Goal: Find specific page/section

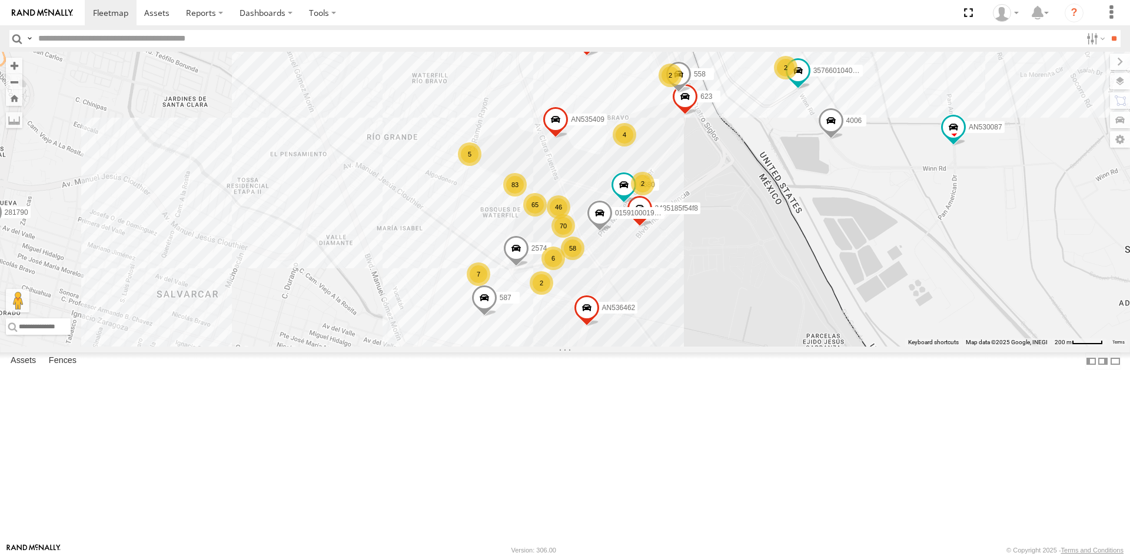
drag, startPoint x: 699, startPoint y: 122, endPoint x: 669, endPoint y: 218, distance: 99.9
click at [670, 218] on div "AN539297 AN532021 AN535203 015910001845018 AN531651 AN57351 015910001811580 ZJ5…" at bounding box center [565, 199] width 1130 height 295
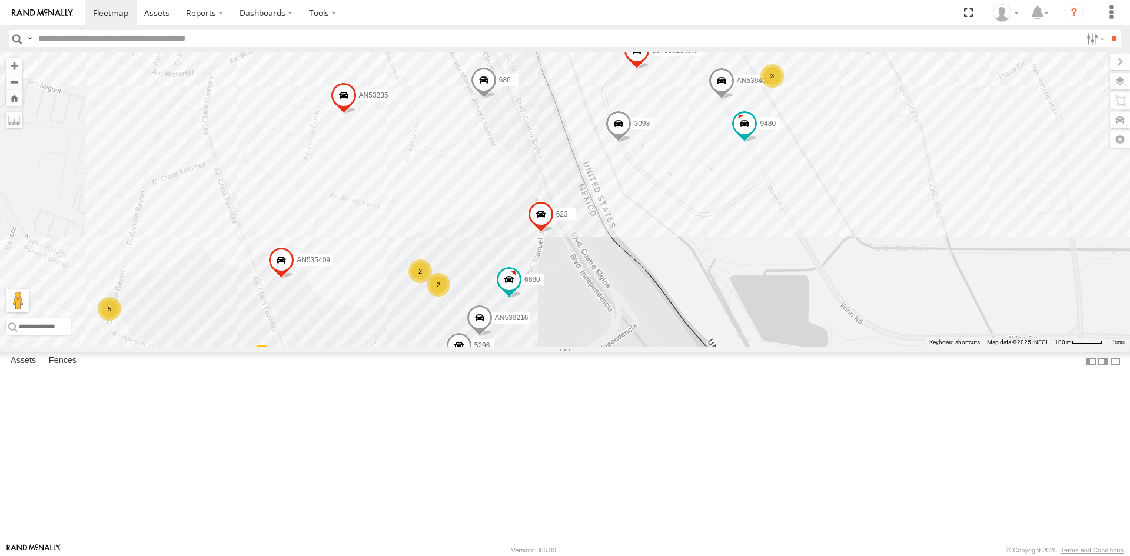
drag, startPoint x: 726, startPoint y: 333, endPoint x: 613, endPoint y: 418, distance: 141.2
click at [613, 347] on div "357660104096649 4006 015910001938748 4088 AN534964 AN539011 AN535409 5296 1646 …" at bounding box center [565, 199] width 1130 height 295
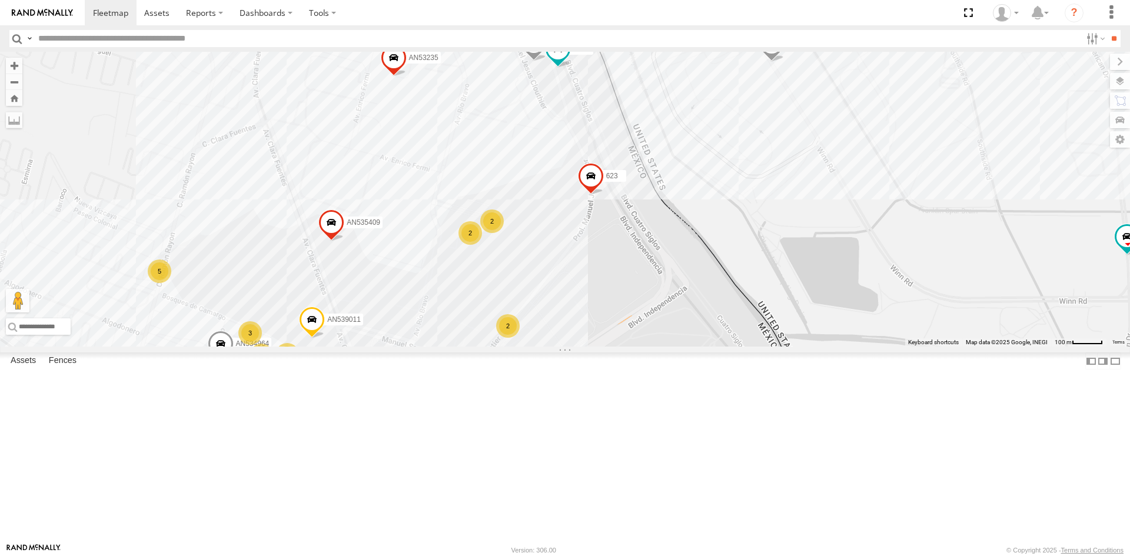
drag, startPoint x: 491, startPoint y: 356, endPoint x: 520, endPoint y: 317, distance: 48.7
click at [520, 317] on div "AN530087 357660104096649 4006 467 c145 015910001938748 AN534964 AN539011 AN5354…" at bounding box center [565, 199] width 1130 height 295
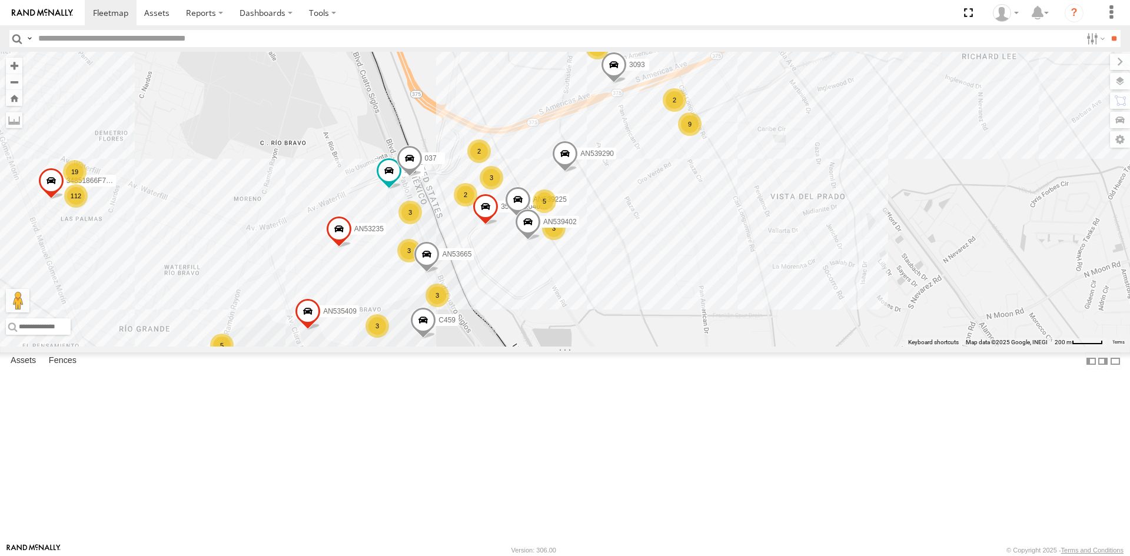
drag, startPoint x: 423, startPoint y: 417, endPoint x: 473, endPoint y: 338, distance: 93.9
click at [473, 340] on div "AN539297 AN535203 015910001845018 AN57351 015910001811580 ZJ535914 F2771 463 AN…" at bounding box center [565, 199] width 1130 height 295
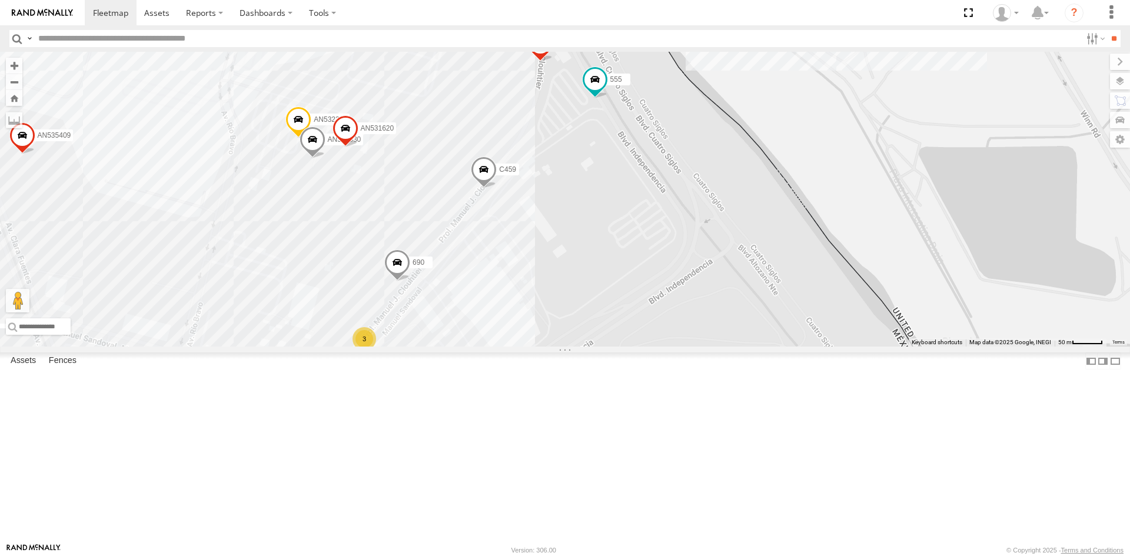
drag, startPoint x: 527, startPoint y: 300, endPoint x: 511, endPoint y: 355, distance: 56.8
click at [511, 347] on div "AN532390 690 AN531830 9480 C459 AN531620 7 8 3 14 16 16 5 7 9 AN535409 5296 555…" at bounding box center [565, 199] width 1130 height 295
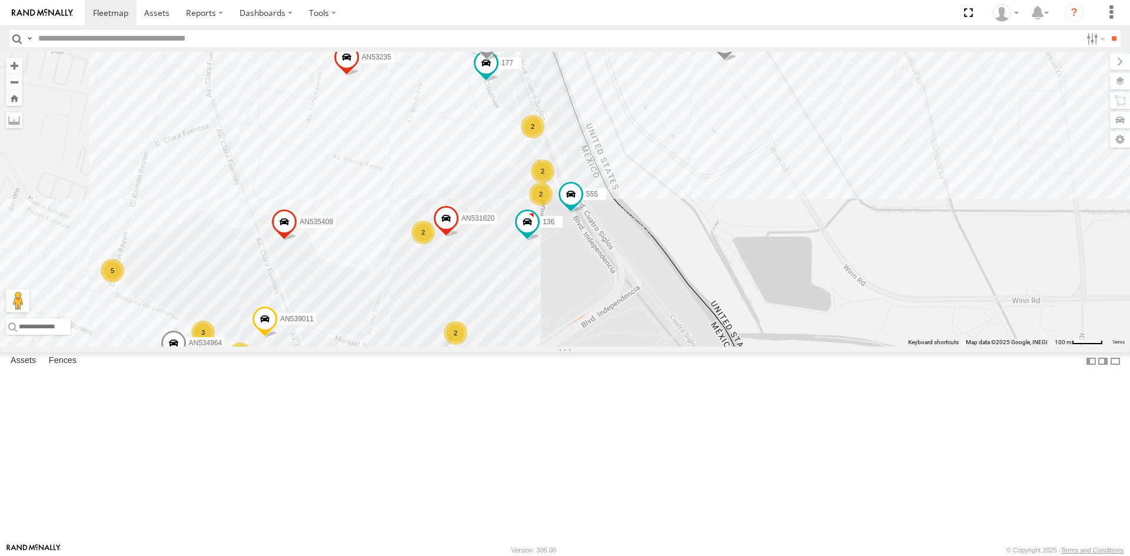
drag, startPoint x: 556, startPoint y: 388, endPoint x: 547, endPoint y: 398, distance: 13.8
click at [547, 347] on div "9480 AN531620 AN539011 AN535409 555 21 38 34 12 99 2 26 40 39 357660104096649 1…" at bounding box center [565, 199] width 1130 height 295
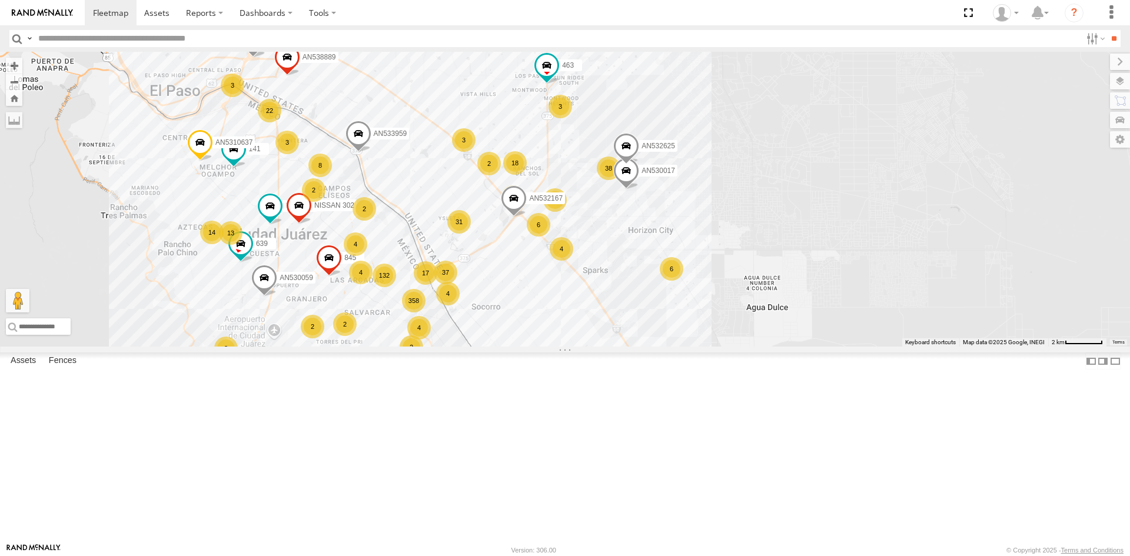
drag, startPoint x: 497, startPoint y: 477, endPoint x: 504, endPoint y: 361, distance: 115.6
click at [504, 347] on div "AN539297 AN535203 AN57351 015910001811580 ZJ535914 F2771 1646 AN533204 132 18 3…" at bounding box center [565, 199] width 1130 height 295
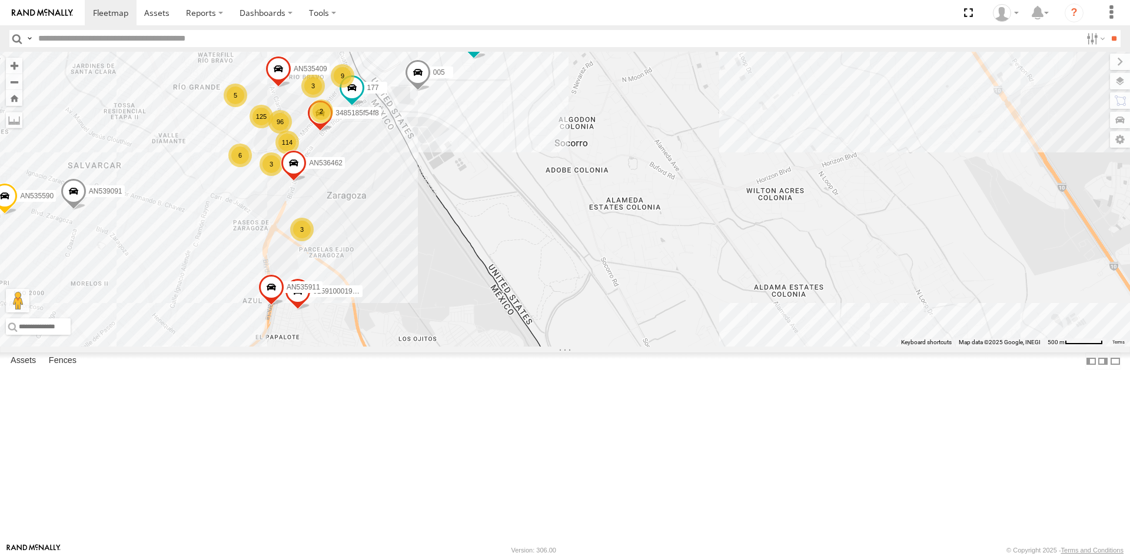
drag, startPoint x: 378, startPoint y: 262, endPoint x: 385, endPoint y: 275, distance: 15.3
click at [385, 275] on div "AN539297 AN535203 AN57351 015910001811580 ZJ535914 F2771 1646 AN533204 845 AN53…" at bounding box center [565, 199] width 1130 height 295
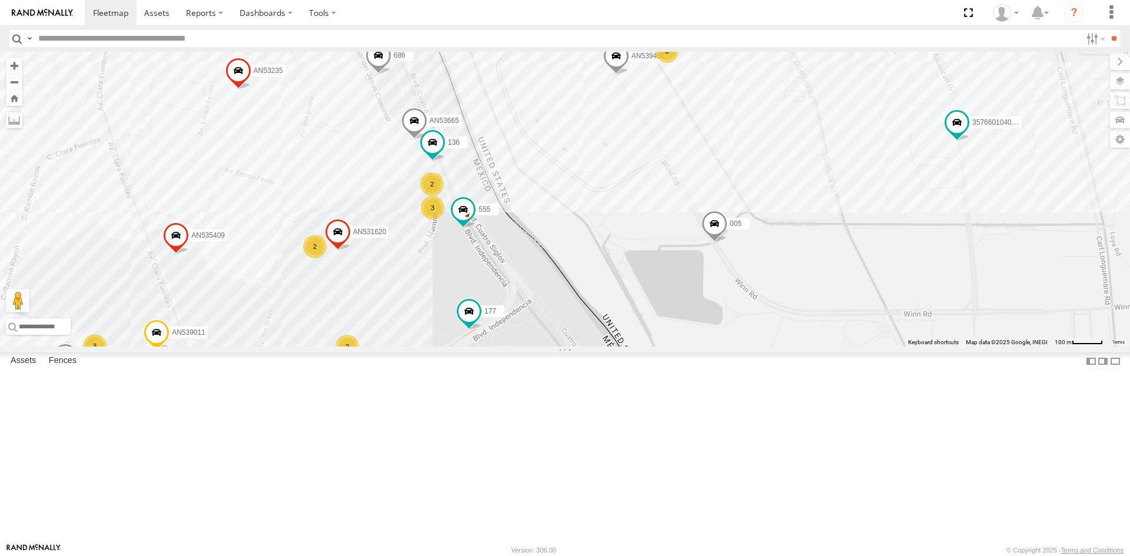
drag, startPoint x: 434, startPoint y: 281, endPoint x: 485, endPoint y: 315, distance: 61.0
click at [485, 315] on div "AN539297 AN535203 AN57351 015910001811580 ZJ535914 F2771 1646 AN533204 845 AN53…" at bounding box center [565, 199] width 1130 height 295
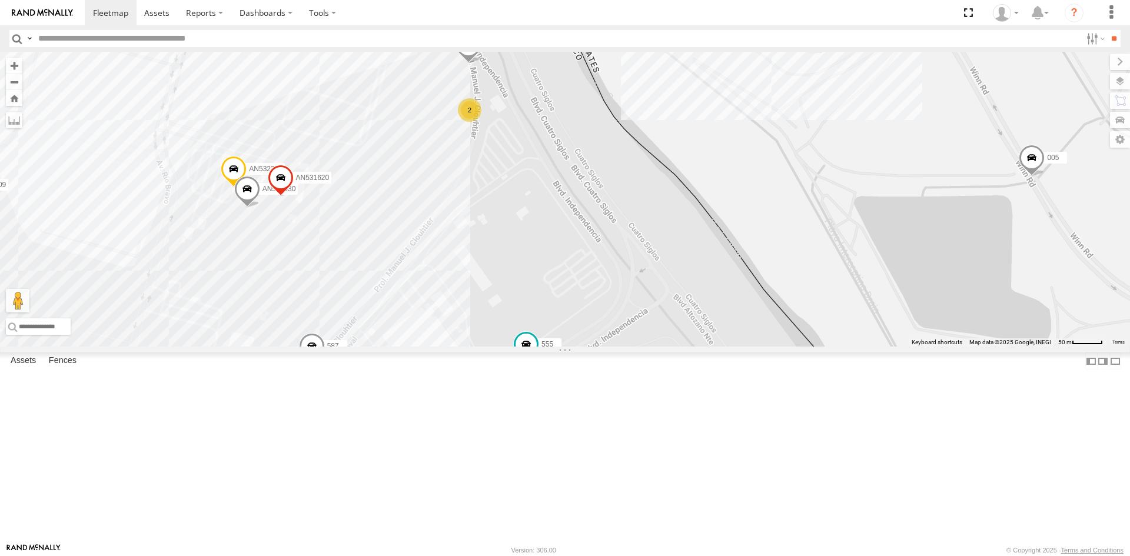
drag, startPoint x: 462, startPoint y: 347, endPoint x: 462, endPoint y: 390, distance: 42.4
click at [462, 347] on div "AN539297 AN535203 AN57351 015910001811580 ZJ535914 F2771 1646 AN533204 845 AN53…" at bounding box center [565, 199] width 1130 height 295
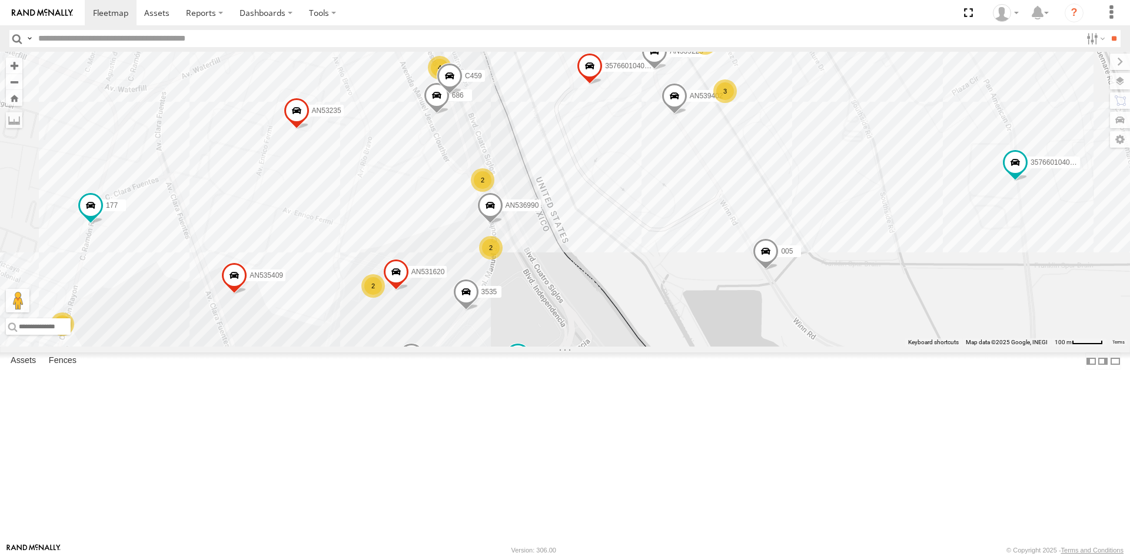
drag, startPoint x: 621, startPoint y: 348, endPoint x: 574, endPoint y: 408, distance: 76.2
click at [574, 347] on div "AN539297 AN535203 AN57351 015910001811580 ZJ535914 F2771 1646 AN533204 845 AN53…" at bounding box center [565, 199] width 1130 height 295
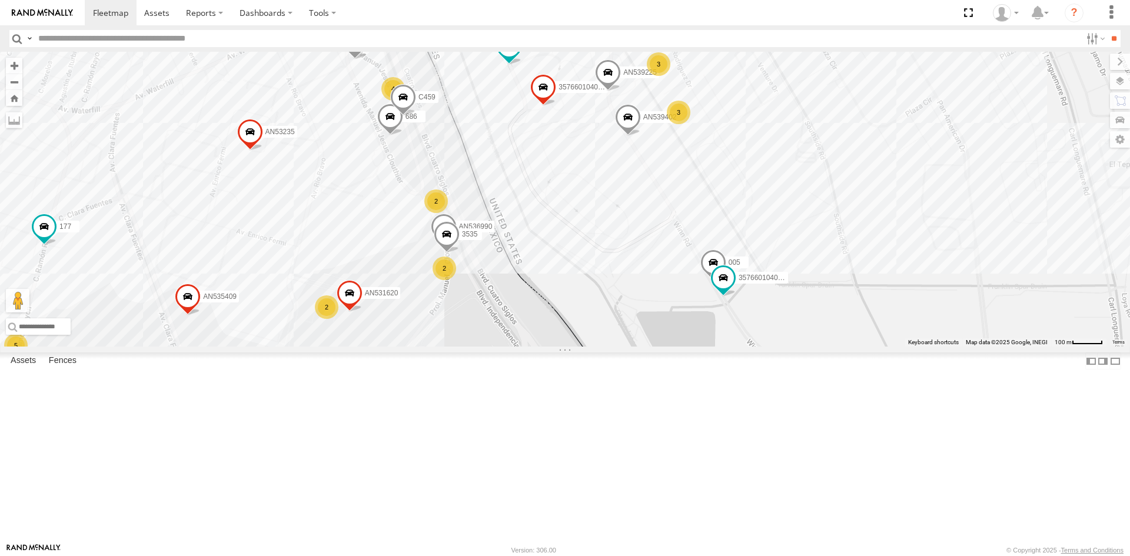
drag, startPoint x: 589, startPoint y: 374, endPoint x: 541, endPoint y: 394, distance: 51.7
click at [541, 347] on div "AN539297 AN535203 AN57351 015910001811580 ZJ535914 F2771 1646 AN533204 845 AN53…" at bounding box center [565, 199] width 1130 height 295
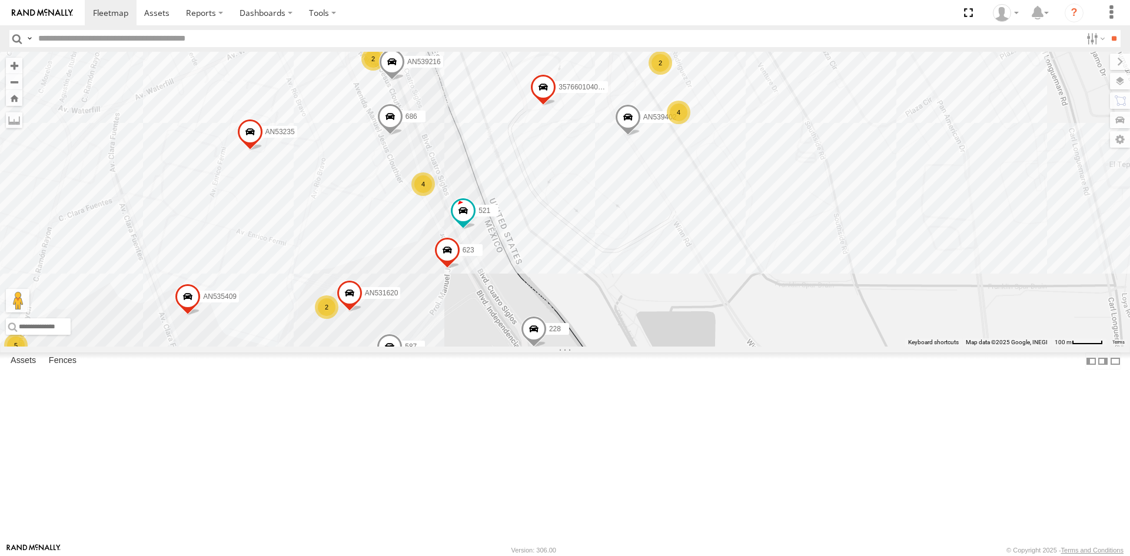
drag, startPoint x: 471, startPoint y: 435, endPoint x: 486, endPoint y: 400, distance: 39.0
click at [486, 347] on div "228 AN539290 357660104096649 467 587 463 136 AN534964 005 521 AN539011 AN535409…" at bounding box center [565, 199] width 1130 height 295
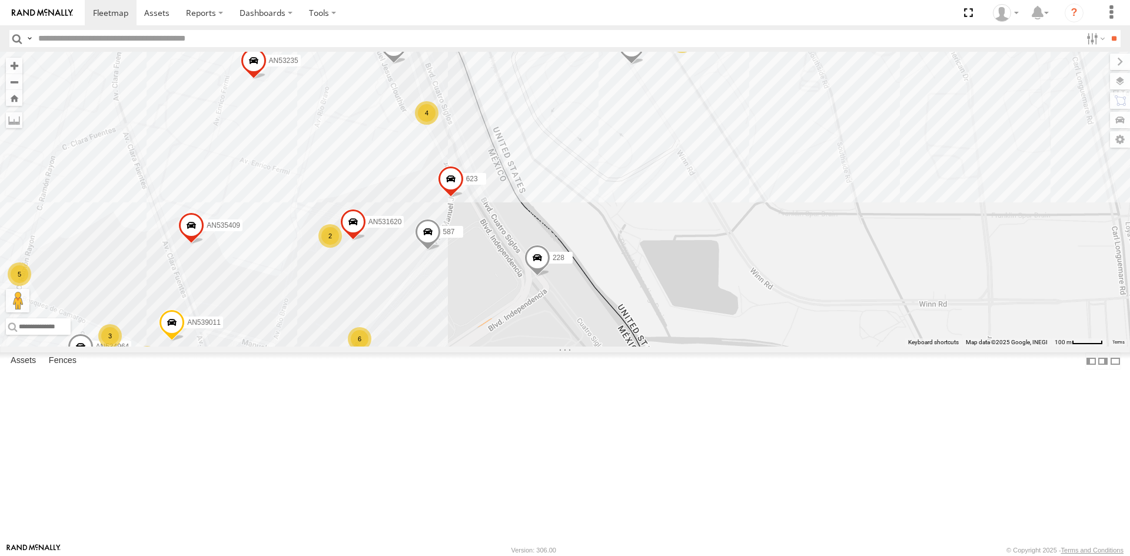
click at [466, 347] on div "228 AN539290 357660104096649 467 587 463 136 AN534964 005 521 AN539011 AN535409…" at bounding box center [565, 199] width 1130 height 295
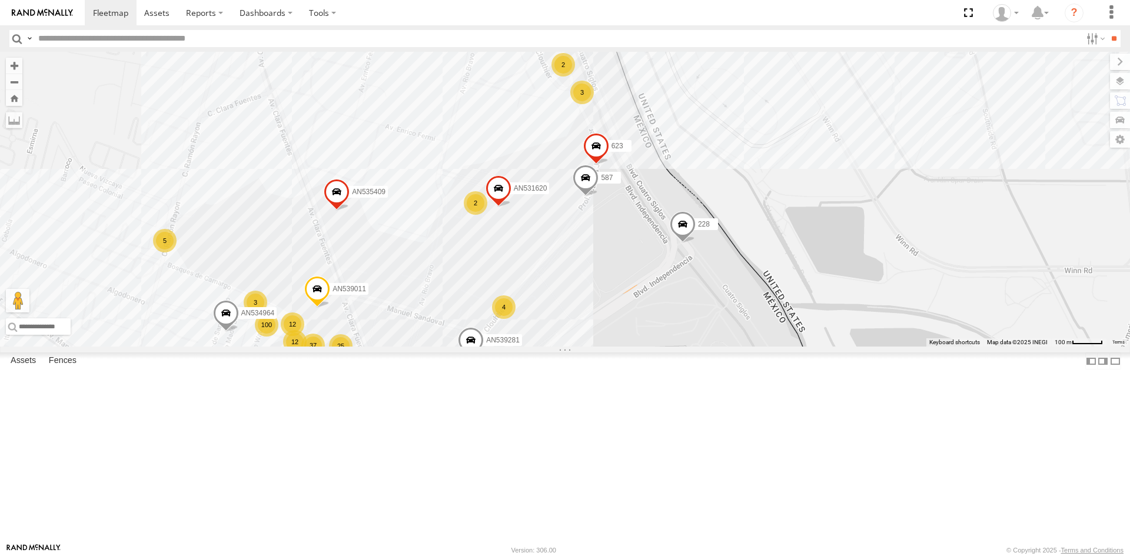
drag, startPoint x: 610, startPoint y: 333, endPoint x: 610, endPoint y: 367, distance: 34.1
click at [610, 347] on div "228 587 25 40 30 12 100 28 37 357660104096649 12 43 3 5 2 3 4 2 3 4 599 AN53496…" at bounding box center [565, 199] width 1130 height 295
